Goal: Transaction & Acquisition: Book appointment/travel/reservation

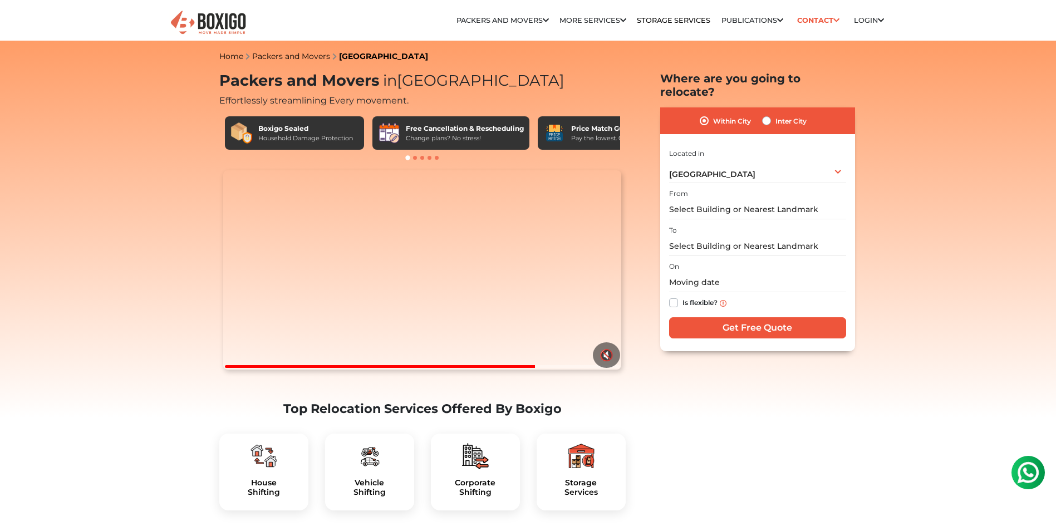
click at [775, 114] on label "Inter City" at bounding box center [790, 120] width 31 height 13
click at [767, 114] on input "Inter City" at bounding box center [766, 119] width 9 height 11
radio input "true"
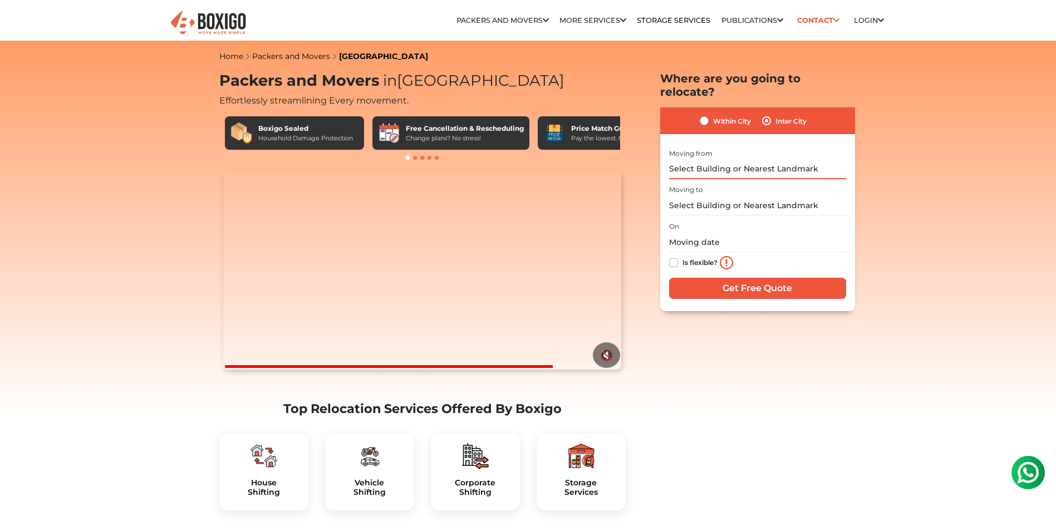
click at [731, 160] on input "text" at bounding box center [757, 169] width 177 height 19
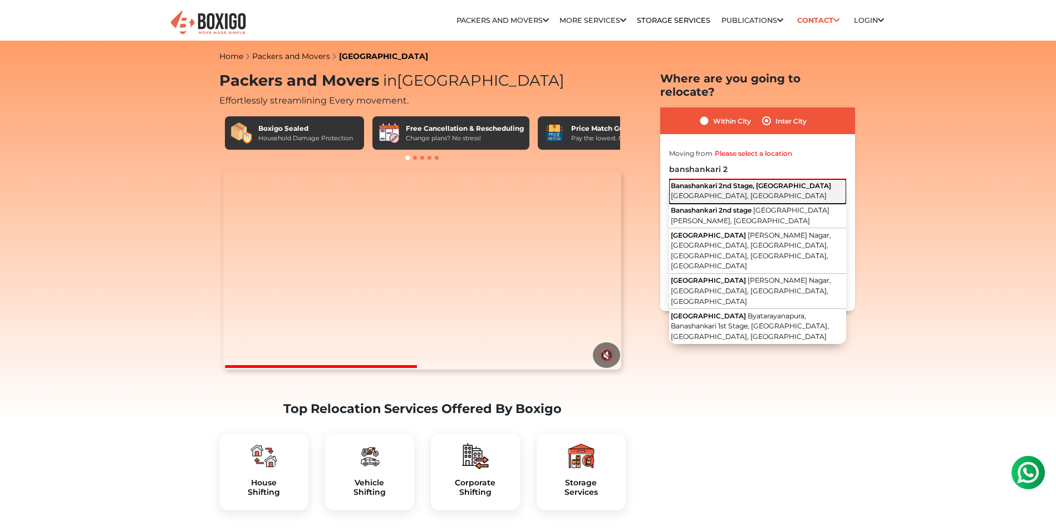
click at [742, 179] on button "Banashankari 2nd Stage, Banashankari [GEOGRAPHIC_DATA], [GEOGRAPHIC_DATA]" at bounding box center [757, 191] width 177 height 24
type input "Banashankari 2nd Stage, [GEOGRAPHIC_DATA], [GEOGRAPHIC_DATA], [GEOGRAPHIC_DATA]"
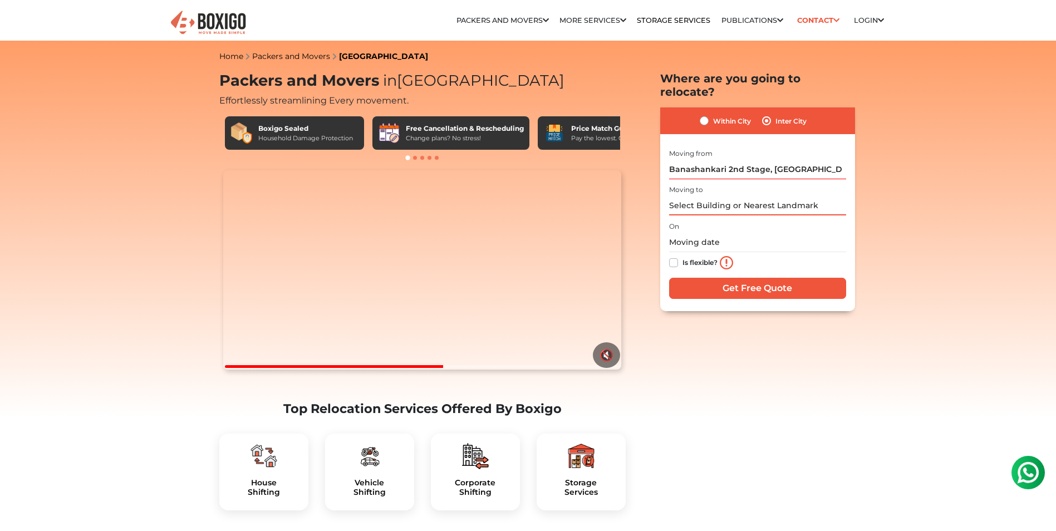
click at [731, 196] on input "text" at bounding box center [757, 205] width 177 height 19
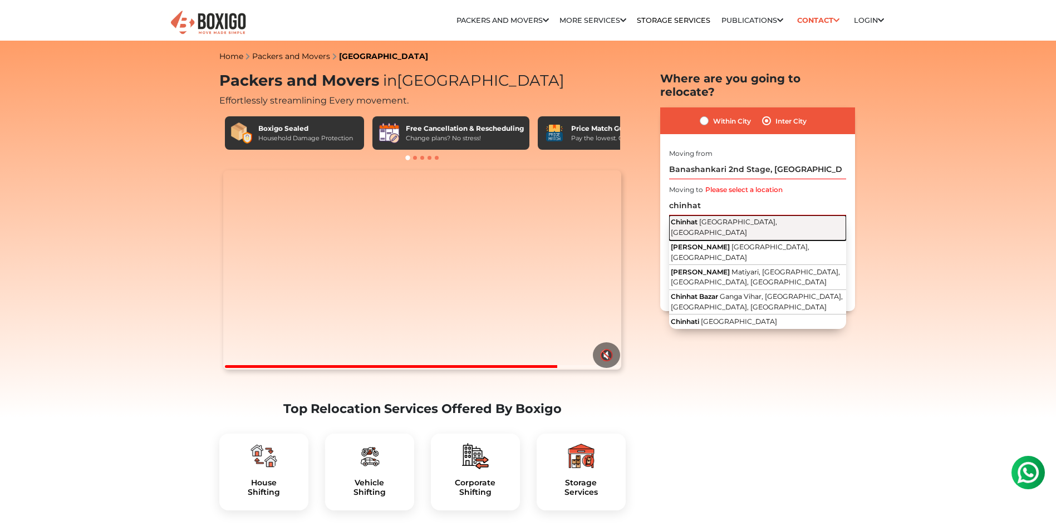
click at [737, 218] on span "[GEOGRAPHIC_DATA], [GEOGRAPHIC_DATA]" at bounding box center [724, 227] width 106 height 19
type input "[GEOGRAPHIC_DATA], [GEOGRAPHIC_DATA], [GEOGRAPHIC_DATA]"
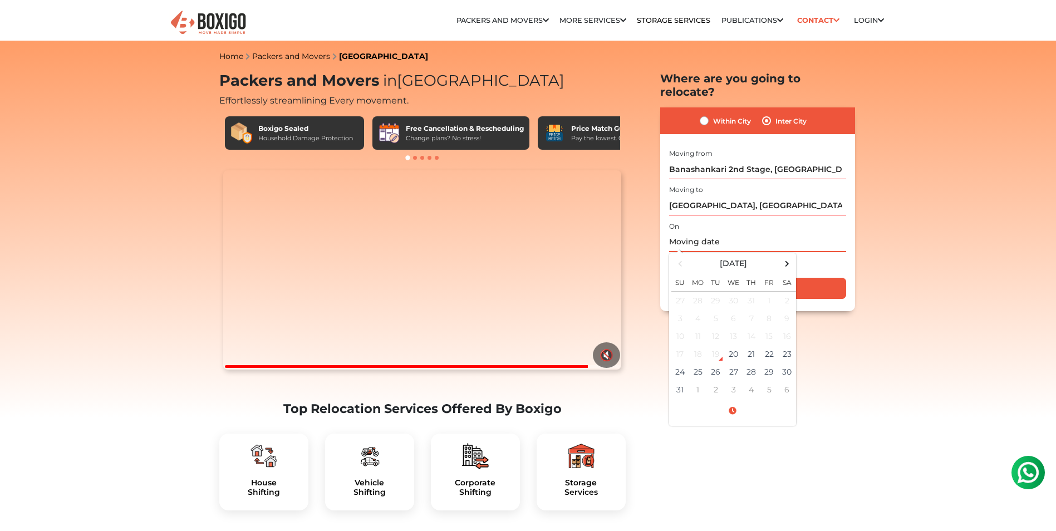
click at [724, 233] on input "text" at bounding box center [757, 242] width 177 height 19
click at [740, 345] on td "20" at bounding box center [734, 354] width 18 height 18
type input "[DATE] 2:41 PM"
click at [734, 345] on td "20" at bounding box center [734, 354] width 18 height 18
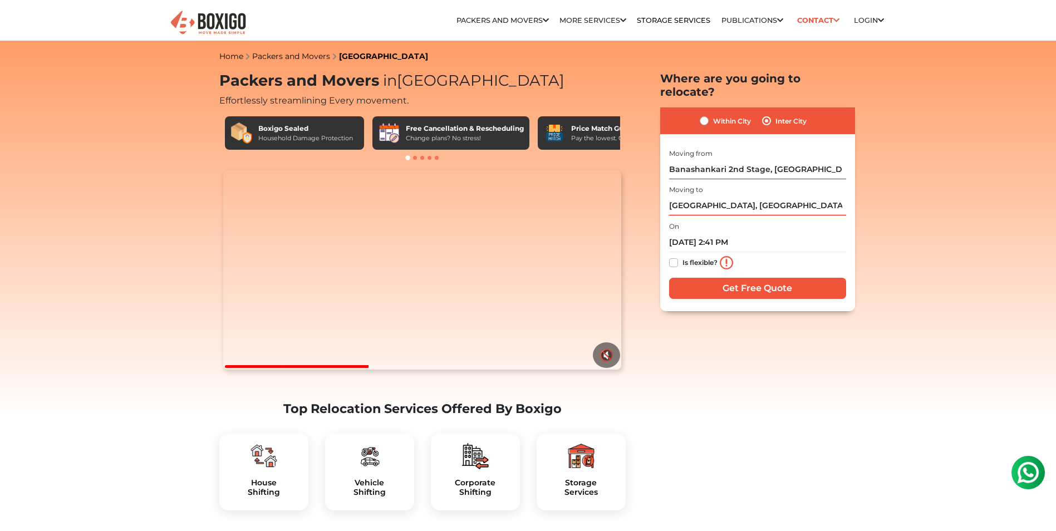
click at [682, 256] on label "Is flexible?" at bounding box center [699, 262] width 35 height 12
click at [674, 256] on input "Is flexible?" at bounding box center [673, 261] width 9 height 11
checkbox input "true"
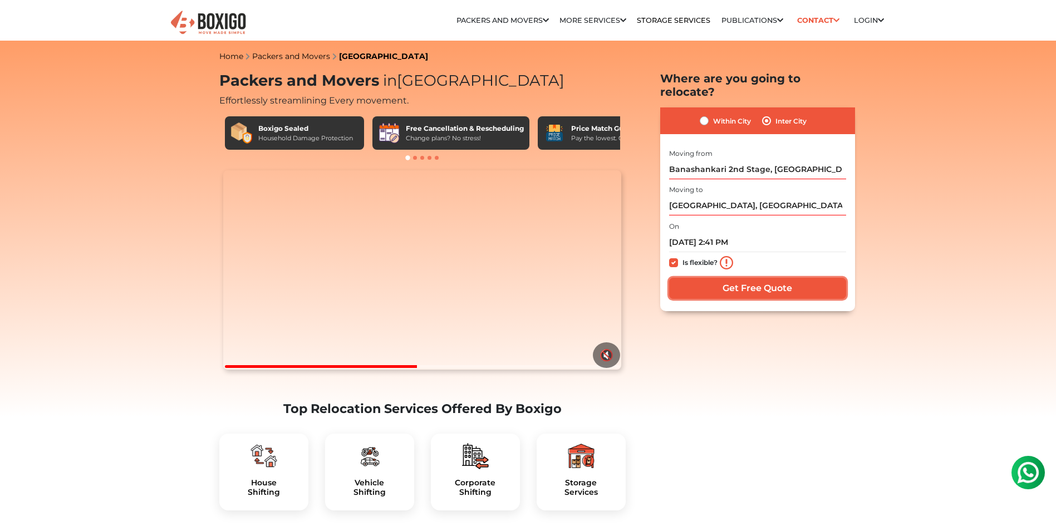
click at [746, 278] on input "Get Free Quote" at bounding box center [757, 288] width 177 height 21
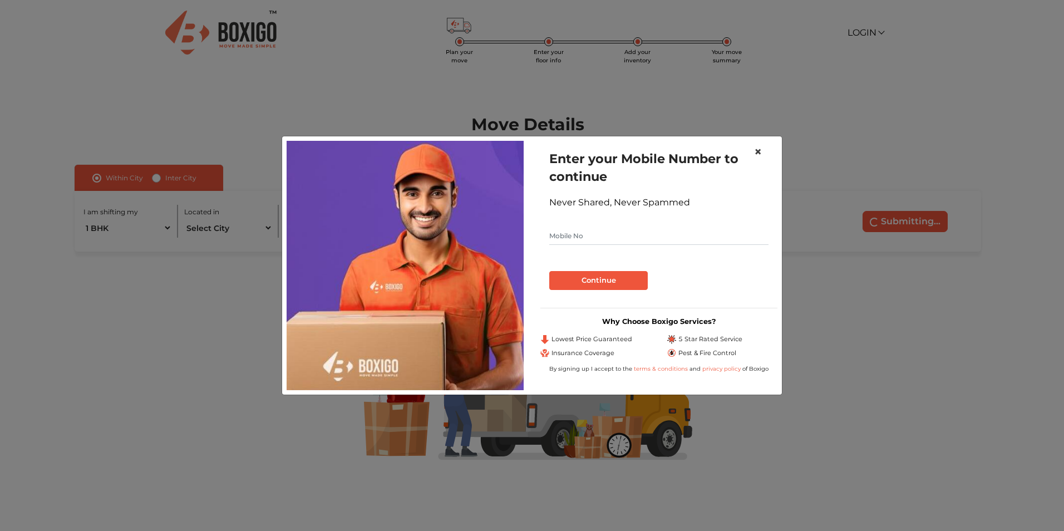
click at [764, 149] on button "×" at bounding box center [758, 151] width 26 height 31
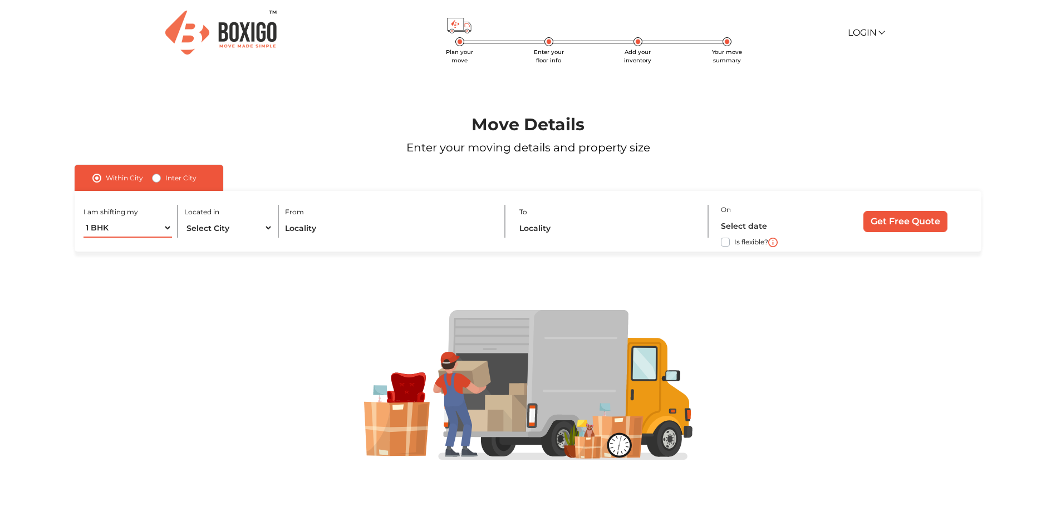
click at [149, 225] on select "1 BHK 2 BHK 3 BHK 3 + BHK FEW ITEMS" at bounding box center [127, 227] width 88 height 19
select select "FEW ITEMS"
click at [83, 218] on select "1 BHK 2 BHK 3 BHK 3 + BHK FEW ITEMS" at bounding box center [127, 227] width 88 height 19
click at [234, 226] on select "Select City Bangalore Bengaluru Bhopal Bhubaneswar Chennai Coimbatore Cuttack D…" at bounding box center [228, 227] width 88 height 19
select select "[GEOGRAPHIC_DATA]"
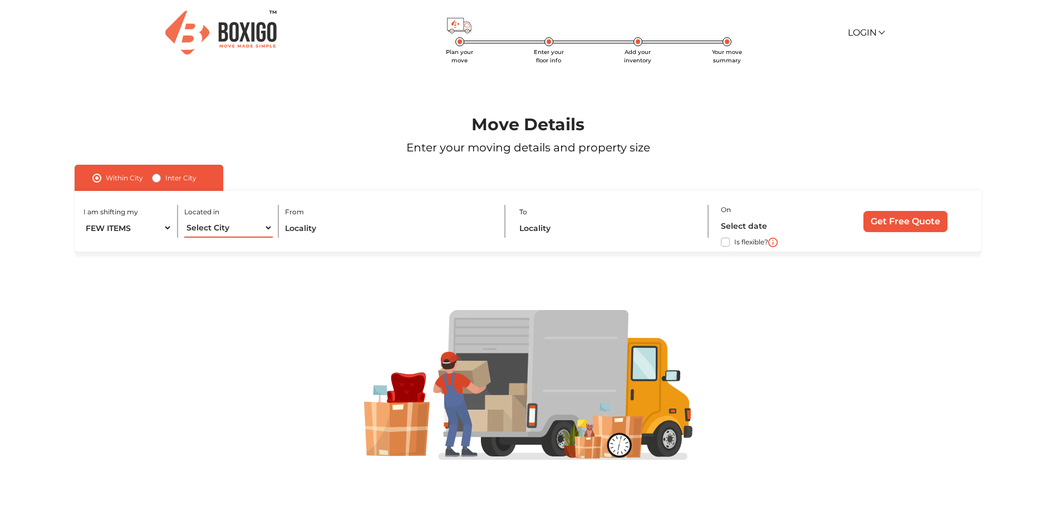
click at [184, 218] on select "Select City Bangalore Bengaluru Bhopal Bhubaneswar Chennai Coimbatore Cuttack D…" at bounding box center [228, 227] width 88 height 19
click at [317, 230] on input "text" at bounding box center [389, 227] width 208 height 19
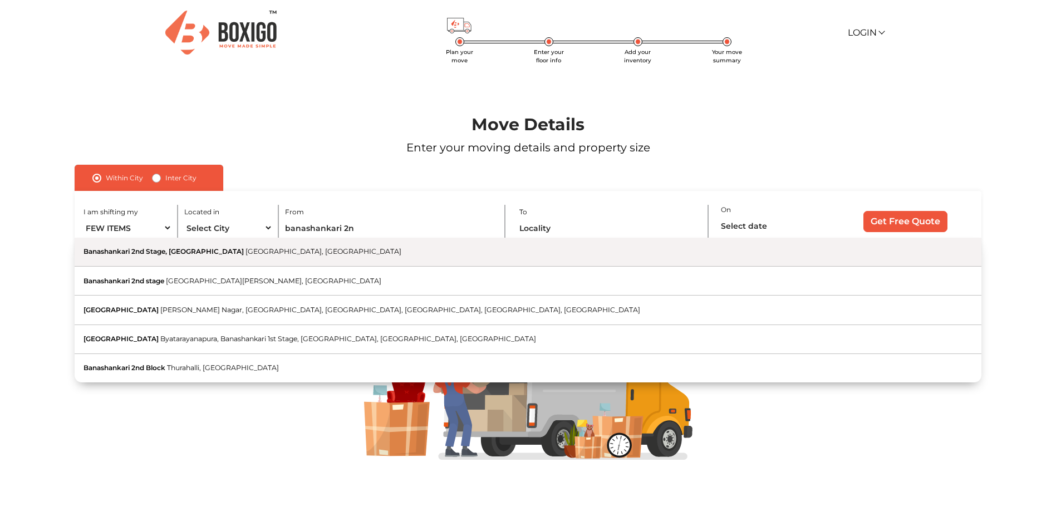
click at [264, 259] on button "Banashankari 2nd Stage, Banashankari Bengaluru, Karnataka" at bounding box center [528, 252] width 907 height 29
type input "Banashankari 2nd Stage, [GEOGRAPHIC_DATA], [GEOGRAPHIC_DATA], [GEOGRAPHIC_DATA]"
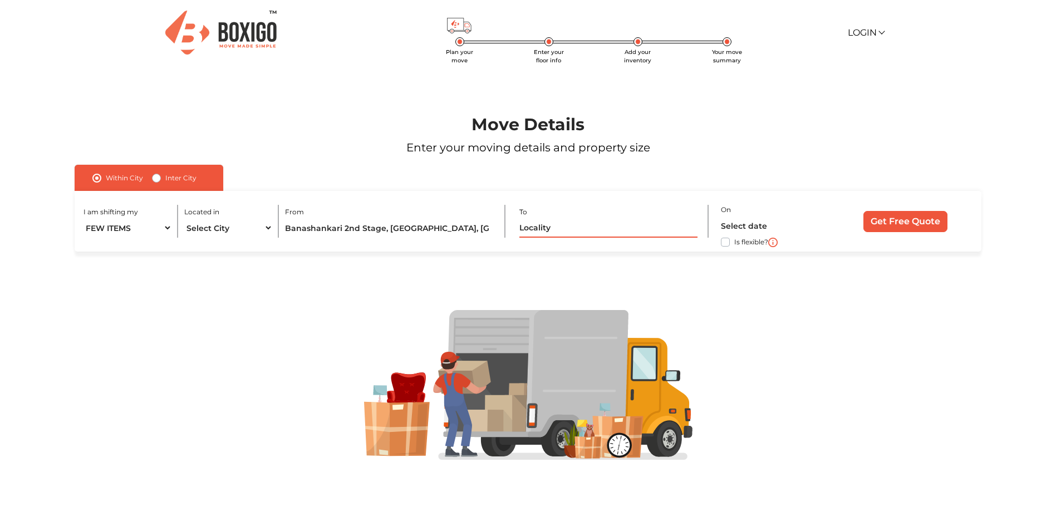
click at [533, 226] on input "text" at bounding box center [608, 227] width 178 height 19
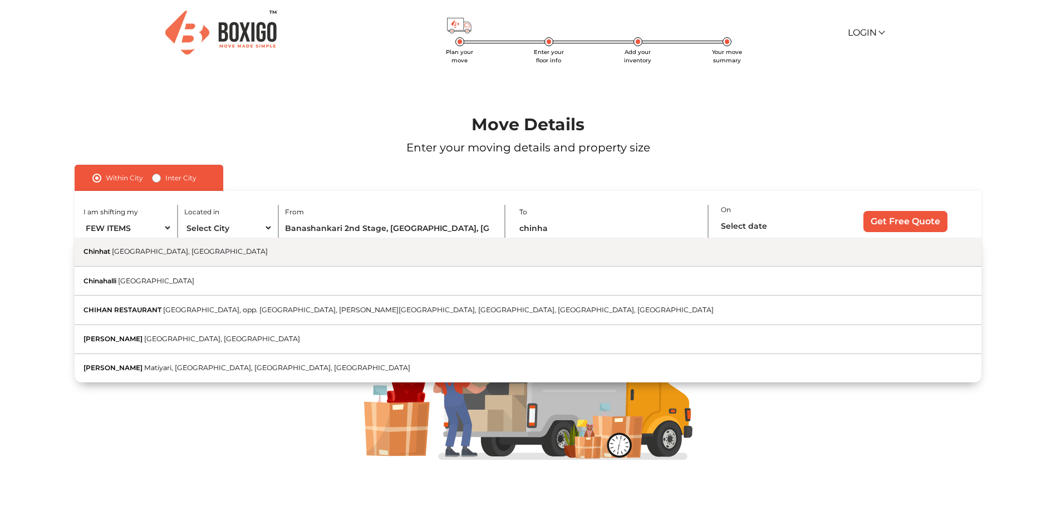
click at [317, 247] on button "Chinhat Lucknow, Uttar Pradesh" at bounding box center [528, 252] width 907 height 29
type input "[GEOGRAPHIC_DATA], [GEOGRAPHIC_DATA], [GEOGRAPHIC_DATA]"
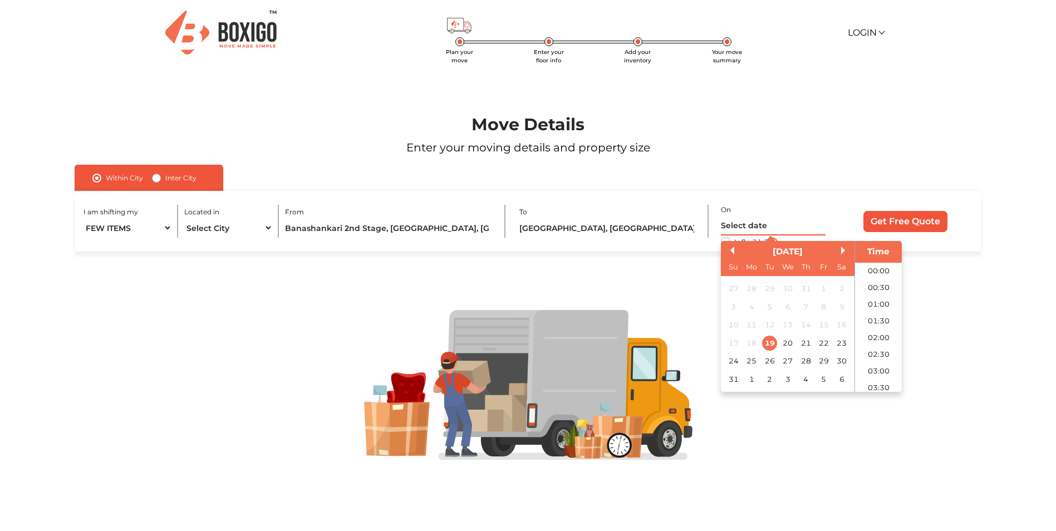
click at [760, 232] on input "text" at bounding box center [773, 225] width 105 height 19
click at [785, 341] on div "20" at bounding box center [787, 343] width 15 height 15
type input "20/08/2025 12:00 AM"
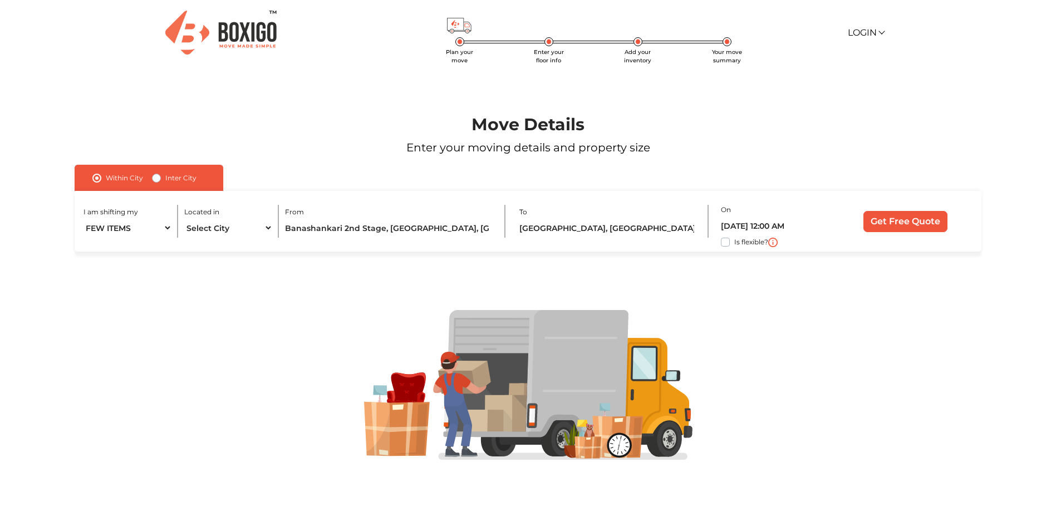
click at [734, 239] on label "Is flexible?" at bounding box center [751, 241] width 34 height 12
click at [83, 239] on input "Is flexible?" at bounding box center [79, 240] width 9 height 11
checkbox input "true"
click at [927, 224] on input "Get Free Quote" at bounding box center [905, 221] width 84 height 21
click at [890, 220] on input "Get Free Quote" at bounding box center [905, 221] width 84 height 21
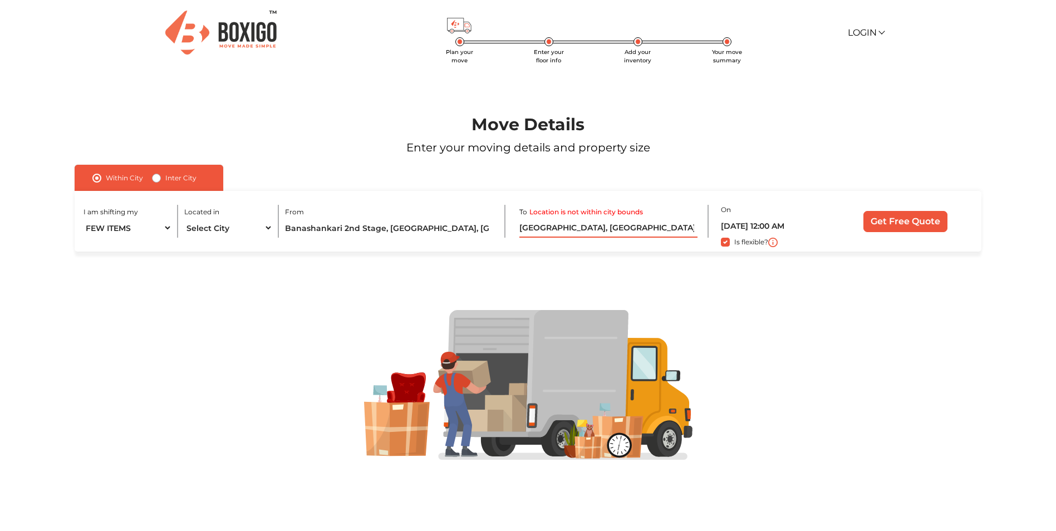
click at [596, 229] on input "[GEOGRAPHIC_DATA], [GEOGRAPHIC_DATA], [GEOGRAPHIC_DATA]" at bounding box center [608, 227] width 178 height 19
click at [316, 145] on p "Enter your moving details and property size" at bounding box center [527, 147] width 971 height 17
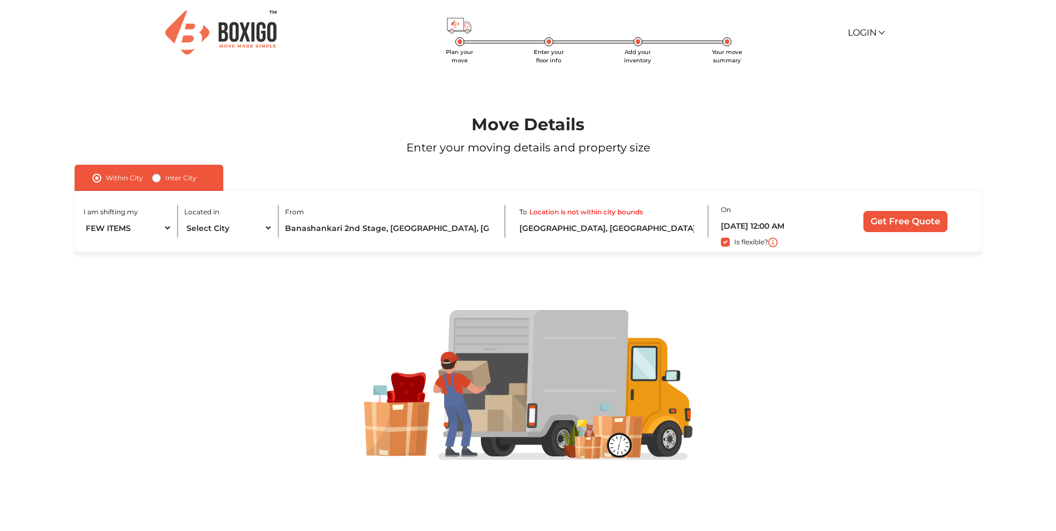
click at [165, 176] on label "Inter City" at bounding box center [180, 177] width 31 height 13
click at [160, 176] on input "Inter City" at bounding box center [156, 176] width 9 height 11
radio input "true"
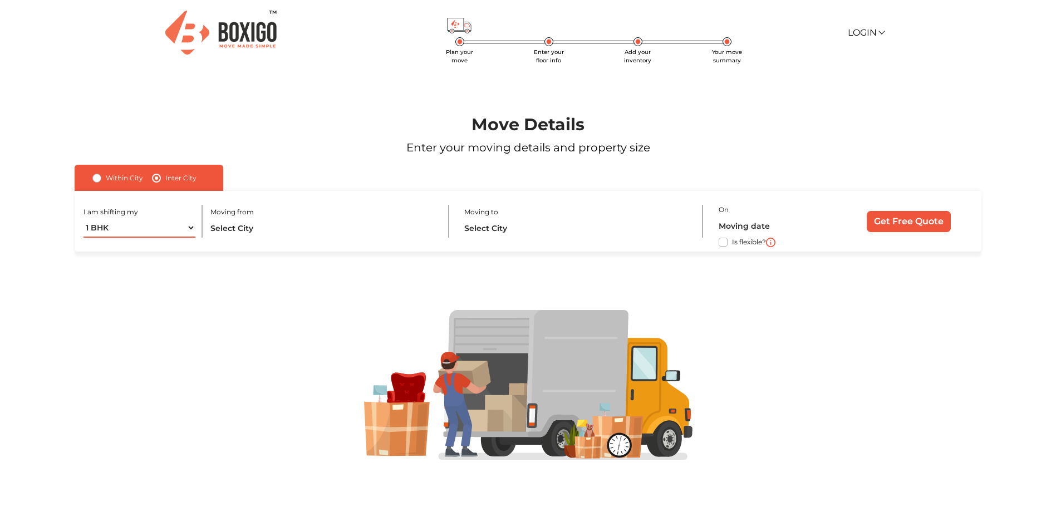
click at [188, 224] on select "1 BHK 2 BHK 3 BHK 3 + BHK FEW ITEMS" at bounding box center [139, 227] width 112 height 19
select select "FEW ITEMS"
click at [83, 218] on select "1 BHK 2 BHK 3 BHK 3 + BHK FEW ITEMS" at bounding box center [139, 227] width 112 height 19
click at [324, 224] on input "text" at bounding box center [322, 227] width 225 height 19
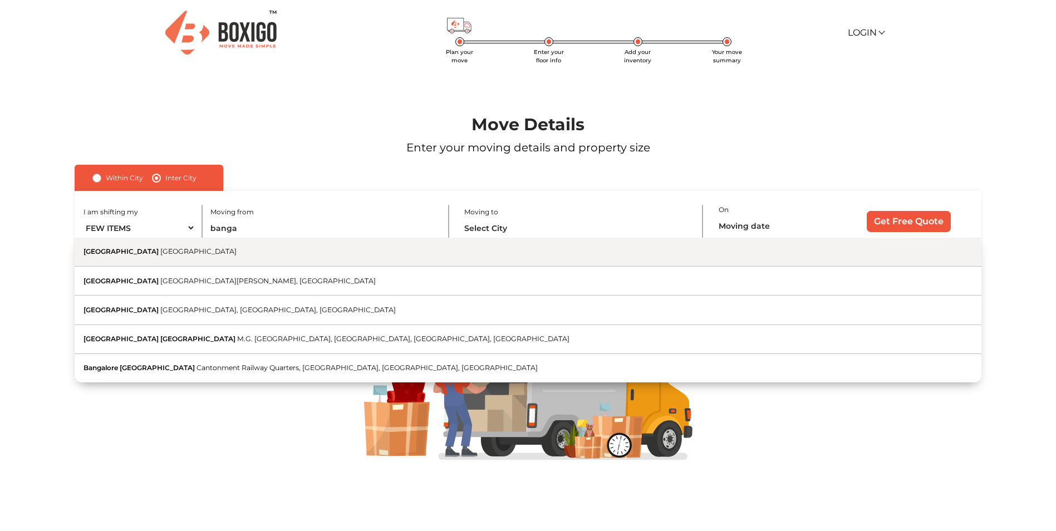
click at [326, 260] on button "Bangalore Karnataka" at bounding box center [528, 252] width 907 height 29
type input "Bangalore, Karnataka"
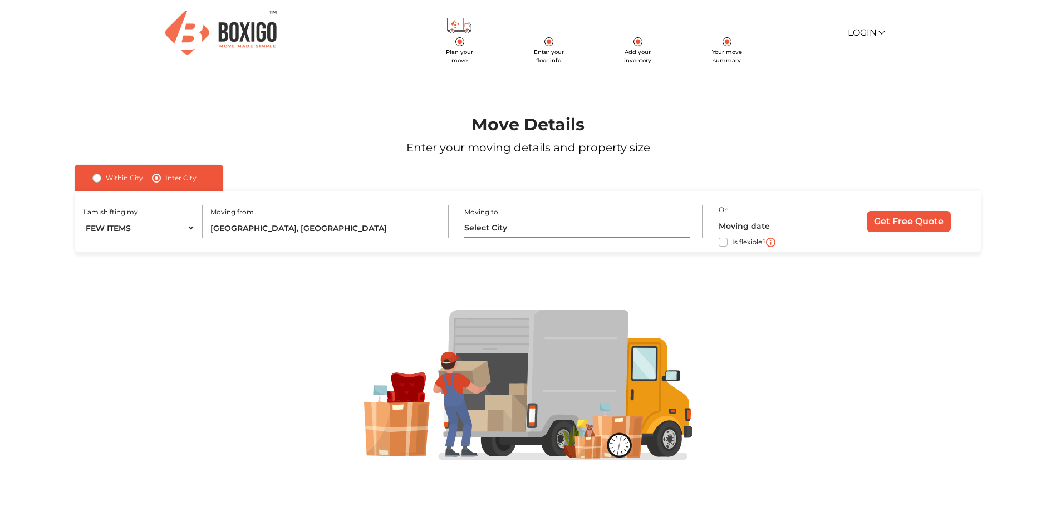
click at [511, 229] on input "text" at bounding box center [576, 227] width 225 height 19
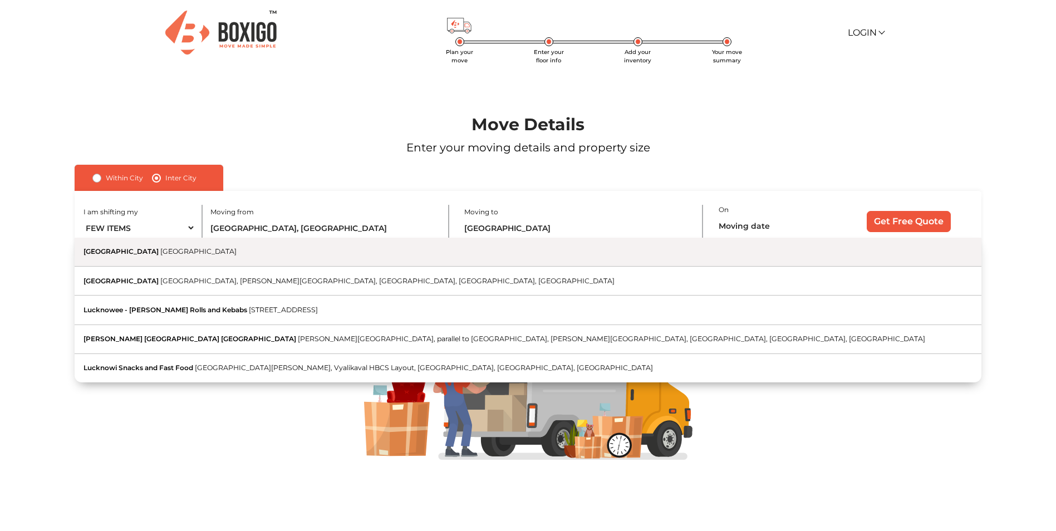
click at [405, 261] on button "Lucknow Uttar Pradesh" at bounding box center [528, 252] width 907 height 29
type input "[GEOGRAPHIC_DATA], [GEOGRAPHIC_DATA]"
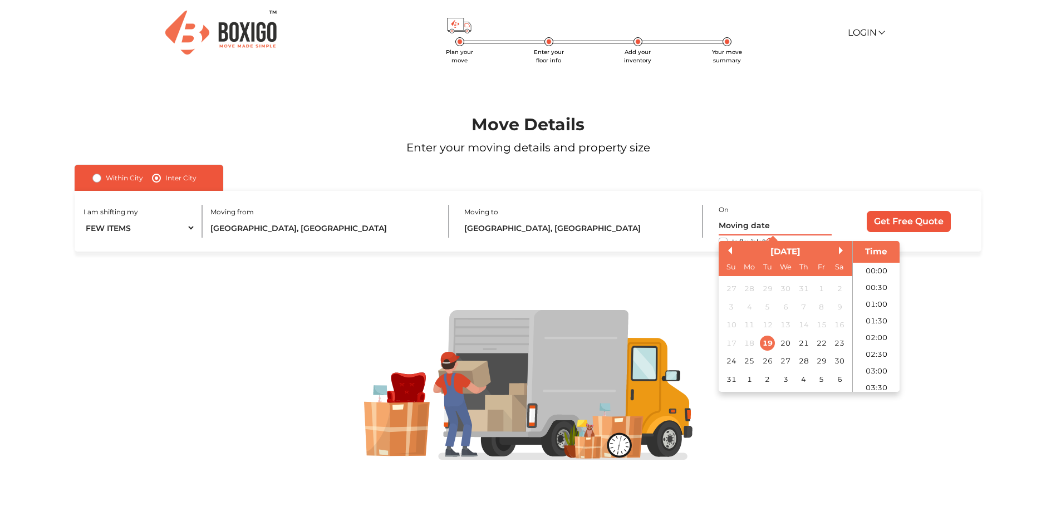
click at [773, 219] on input "text" at bounding box center [774, 225] width 113 height 19
click at [782, 340] on div "20" at bounding box center [784, 343] width 15 height 15
type input "20/08/2025 12:00 AM"
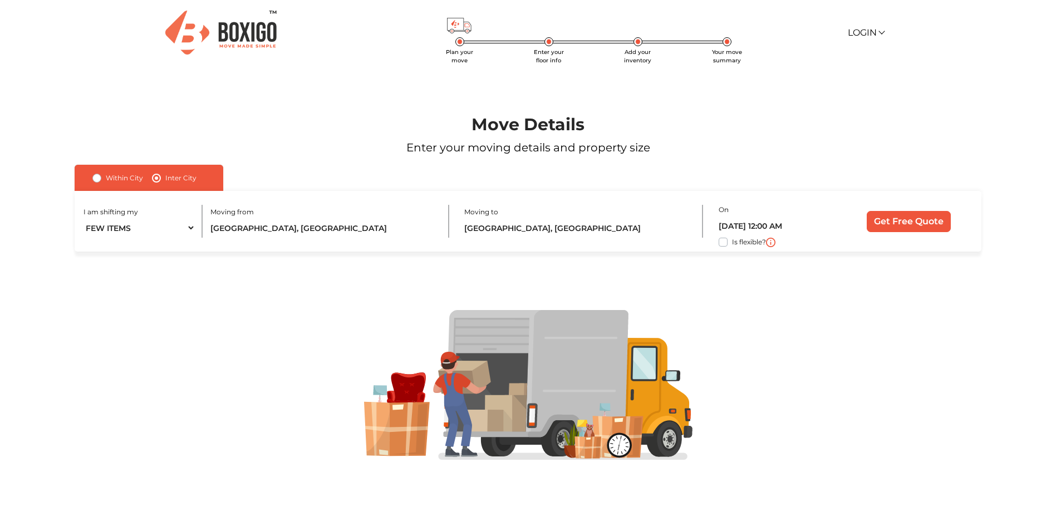
click at [722, 237] on div "Is flexible?" at bounding box center [774, 241] width 113 height 13
click at [732, 243] on label "Is flexible?" at bounding box center [749, 241] width 34 height 12
click at [83, 243] on input "Is flexible?" at bounding box center [79, 240] width 9 height 11
checkbox input "true"
click at [914, 218] on input "Get Free Quote" at bounding box center [908, 221] width 84 height 21
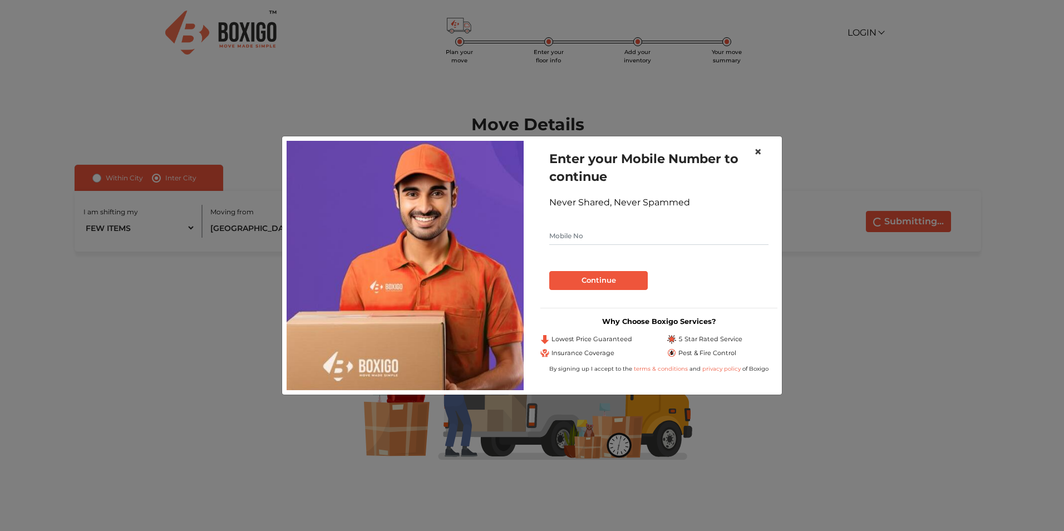
click at [758, 152] on span "×" at bounding box center [758, 152] width 8 height 16
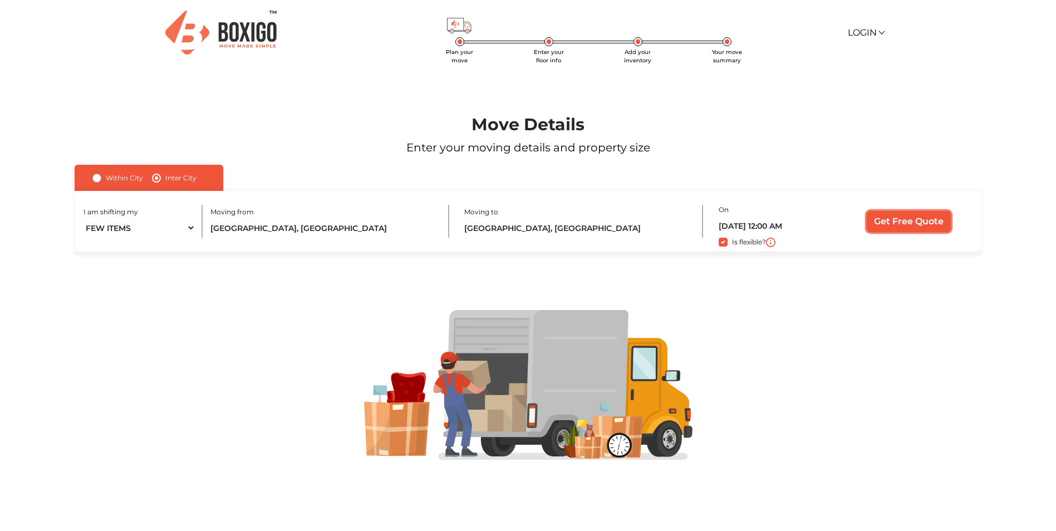
click at [894, 221] on input "Get Free Quote" at bounding box center [908, 221] width 84 height 21
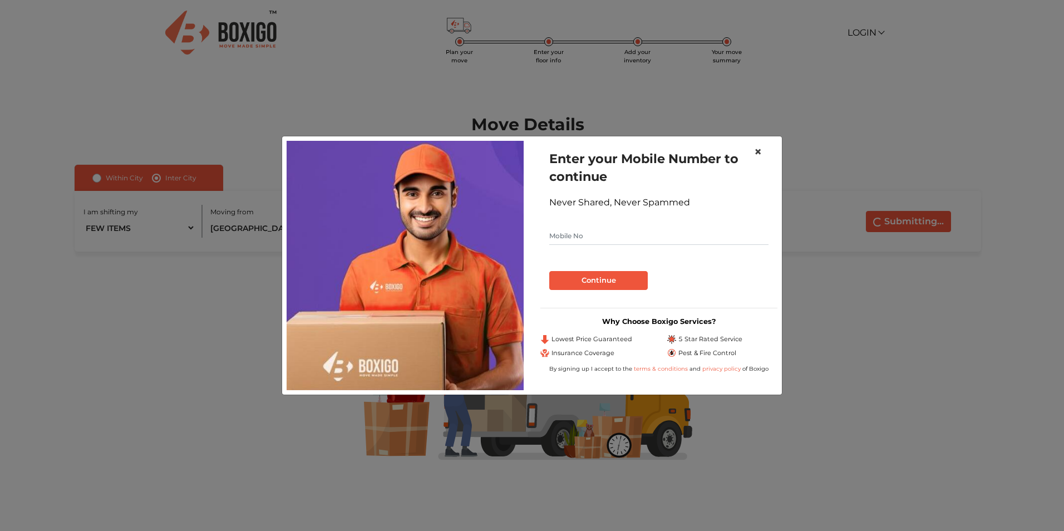
click at [762, 153] on span "×" at bounding box center [758, 152] width 8 height 16
